Goal: Task Accomplishment & Management: Complete application form

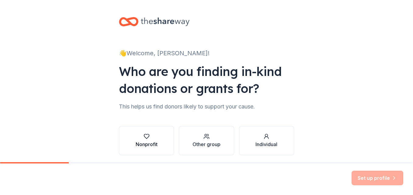
click at [162, 138] on button "Nonprofit" at bounding box center [146, 140] width 55 height 29
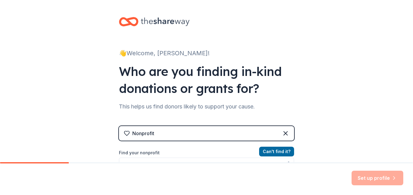
click at [162, 138] on div "Nonprofit" at bounding box center [206, 133] width 175 height 15
click at [176, 165] on div "Set up profile" at bounding box center [206, 179] width 413 height 32
click at [148, 153] on label "Find your nonprofit" at bounding box center [206, 152] width 175 height 7
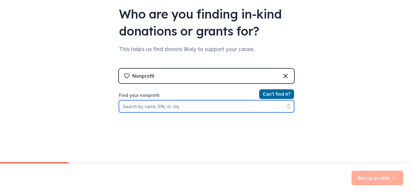
scroll to position [60, 0]
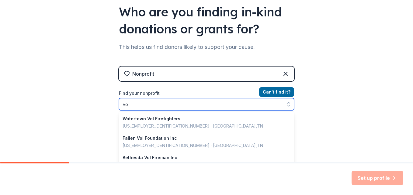
type input "v"
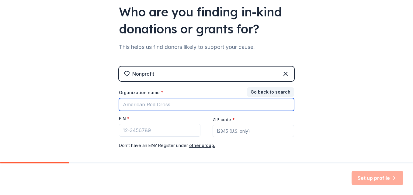
click at [228, 109] on input "Organization name *" at bounding box center [206, 104] width 175 height 13
type input "Nffd Volunteers Inc"
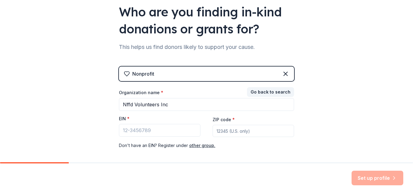
type input "53951"
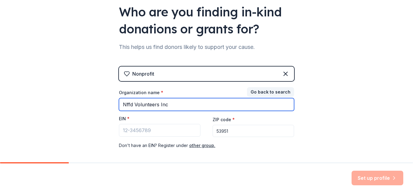
click at [252, 107] on input "Nffd Volunteers Inc" at bounding box center [206, 104] width 175 height 13
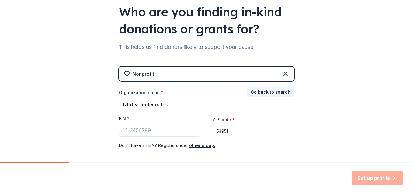
click at [104, 127] on div "👋 Welcome, [PERSON_NAME]! Who are you finding in-kind donations or grants for? …" at bounding box center [206, 65] width 413 height 250
click at [169, 132] on input "EIN *" at bounding box center [159, 130] width 81 height 13
paste input "[US_EMPLOYER_IDENTIFICATION_NUMBER]"
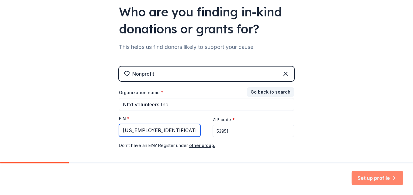
type input "[US_EMPLOYER_IDENTIFICATION_NUMBER]"
click at [362, 179] on button "Set up profile" at bounding box center [377, 178] width 52 height 15
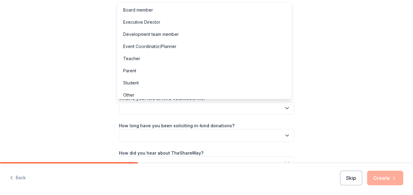
click at [213, 108] on button "button" at bounding box center [206, 108] width 175 height 13
click at [162, 50] on div "Event Coordinator/Planner" at bounding box center [149, 46] width 53 height 7
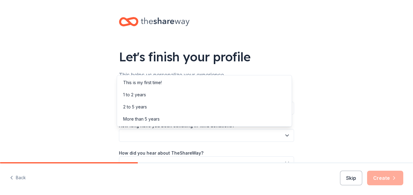
click at [153, 135] on button "button" at bounding box center [206, 135] width 175 height 13
click at [90, 132] on div "Let's finish your profile This helps us personalize your experience. What is yo…" at bounding box center [206, 99] width 413 height 198
click at [124, 139] on button "button" at bounding box center [206, 135] width 175 height 13
click at [138, 92] on div "1 to 2 years" at bounding box center [134, 94] width 23 height 7
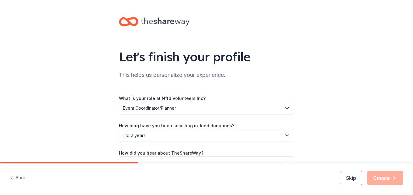
scroll to position [36, 0]
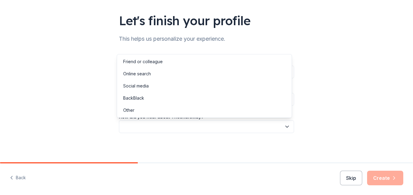
click at [205, 132] on button "button" at bounding box center [206, 126] width 175 height 13
click at [155, 77] on div "Online search" at bounding box center [204, 74] width 172 height 12
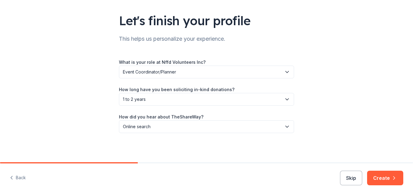
click at [392, 182] on button "Create" at bounding box center [385, 178] width 36 height 15
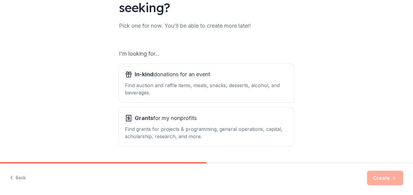
scroll to position [83, 0]
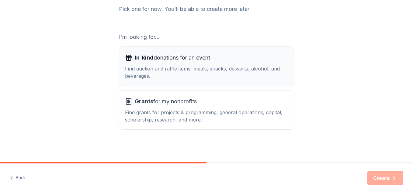
click at [205, 70] on div "Find auction and raffle items, meals, snacks, desserts, alcohol, and beverages." at bounding box center [206, 72] width 163 height 15
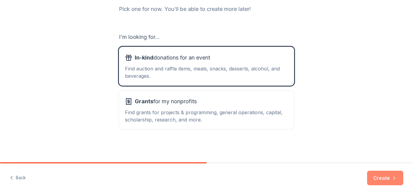
click at [373, 179] on button "Create" at bounding box center [385, 178] width 36 height 15
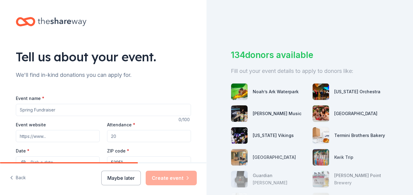
click at [59, 110] on input "Event name *" at bounding box center [103, 110] width 175 height 12
type input "Hunters Night Out"
type input "[EMAIL_ADDRESS][DOMAIN_NAME]"
click at [120, 139] on input "Attendance *" at bounding box center [149, 136] width 84 height 12
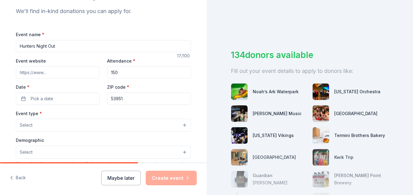
scroll to position [67, 0]
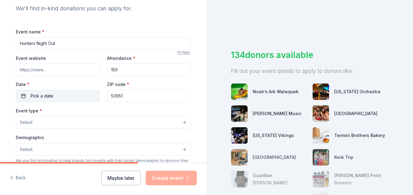
type input "150"
click at [41, 94] on span "Pick a date" at bounding box center [42, 95] width 22 height 7
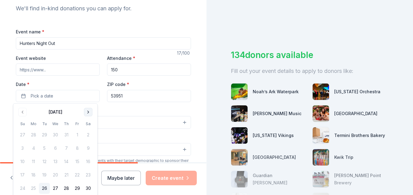
click at [85, 114] on div "[DATE]" at bounding box center [55, 111] width 77 height 9
click at [85, 114] on button "Go to next month" at bounding box center [88, 112] width 9 height 9
click at [89, 146] on button "11" at bounding box center [88, 148] width 11 height 11
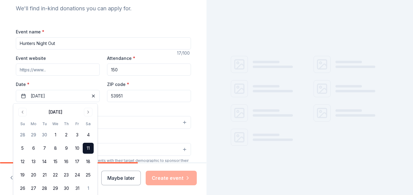
click at [135, 104] on div "Event name * Hunters Night Out 17 /100 Event website Attendance * 150 Date * [D…" at bounding box center [103, 168] width 175 height 281
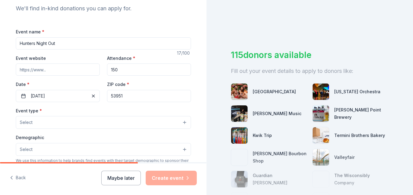
click at [118, 129] on button "Select" at bounding box center [103, 122] width 175 height 13
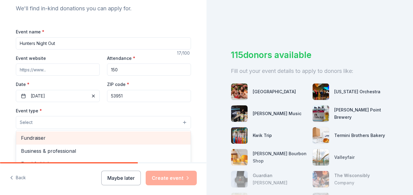
click at [87, 134] on span "Fundraiser" at bounding box center [103, 138] width 165 height 8
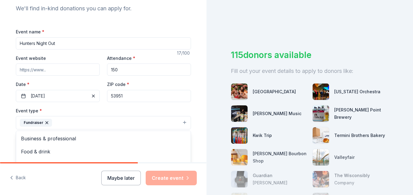
click at [193, 100] on div "Tell us about your event. We'll find in-kind donations you can apply for. Event…" at bounding box center [103, 135] width 194 height 405
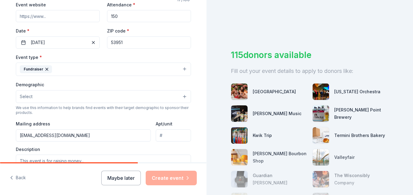
scroll to position [122, 0]
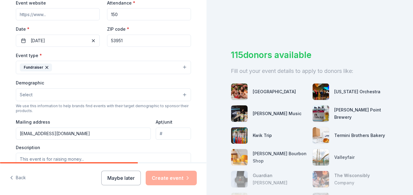
click at [41, 94] on button "Select" at bounding box center [103, 94] width 175 height 13
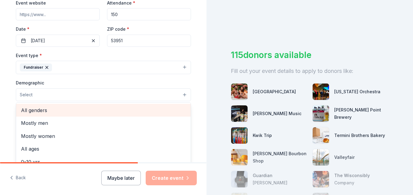
click at [45, 110] on span "All genders" at bounding box center [103, 110] width 165 height 8
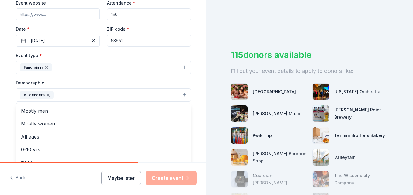
click at [198, 114] on div "Tell us about your event. We'll find in-kind donations you can apply for. Event…" at bounding box center [103, 81] width 206 height 406
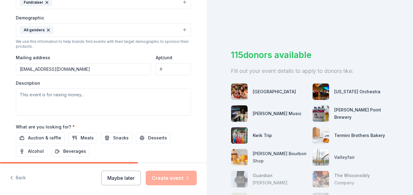
scroll to position [188, 0]
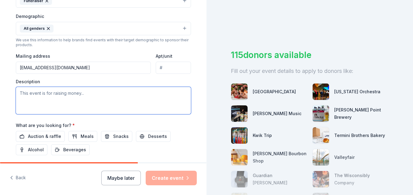
click at [101, 108] on textarea at bounding box center [103, 100] width 175 height 27
paste textarea "North Freedom Fire Department will be hosting their 24th Annual Fundraiser, Hun…"
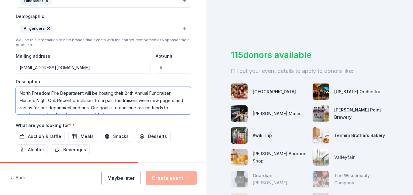
scroll to position [33, 0]
click at [17, 91] on textarea "North Freedom Fire Department will be hosting their 24th Annual Fundraiser, Hun…" at bounding box center [103, 100] width 175 height 27
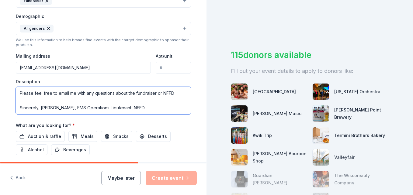
scroll to position [58, 0]
type textarea "North Freedom Fire Department will be hosting their 24th Annual Fundraiser, Hun…"
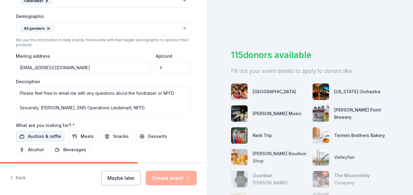
click at [42, 139] on span "Auction & raffle" at bounding box center [44, 136] width 33 height 7
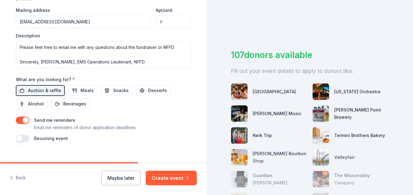
scroll to position [235, 0]
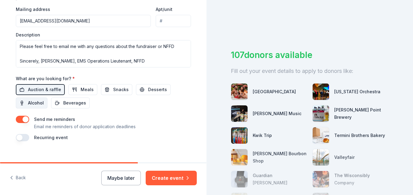
click at [20, 102] on button "Alcohol" at bounding box center [32, 103] width 32 height 11
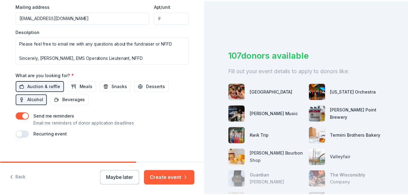
scroll to position [243, 0]
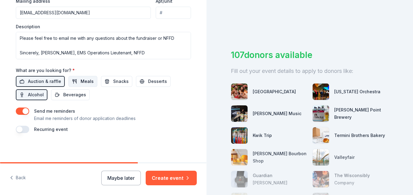
click at [81, 79] on span "Meals" at bounding box center [87, 81] width 13 height 7
click at [23, 112] on button "button" at bounding box center [22, 111] width 13 height 7
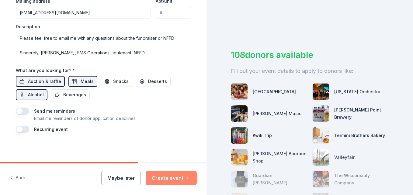
click at [173, 175] on button "Create event" at bounding box center [171, 178] width 51 height 15
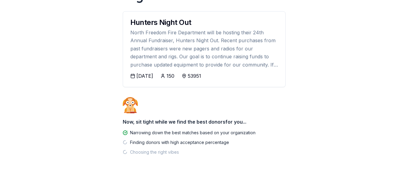
scroll to position [70, 0]
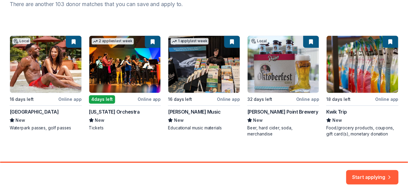
scroll to position [93, 0]
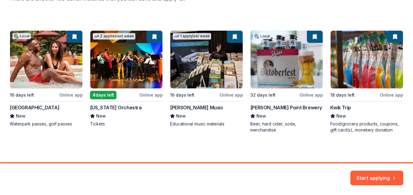
click at [18, 108] on div "Local 16 days left Online app [GEOGRAPHIC_DATA] New Waterpark passes, golf pass…" at bounding box center [206, 81] width 393 height 103
click at [376, 172] on button "Start applying" at bounding box center [376, 174] width 53 height 15
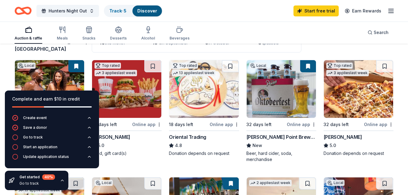
scroll to position [53, 0]
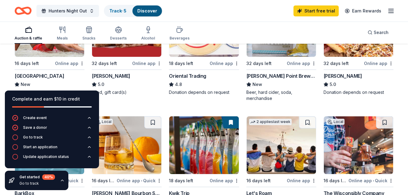
scroll to position [114, 0]
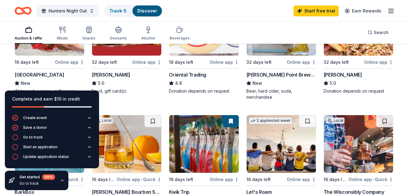
click at [70, 62] on div "Online app" at bounding box center [69, 62] width 29 height 8
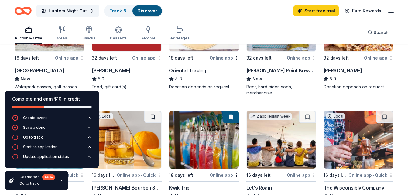
scroll to position [111, 0]
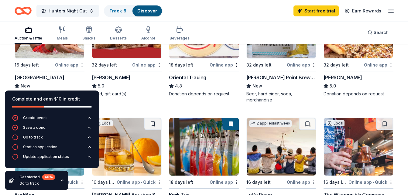
click at [101, 77] on div "[PERSON_NAME]" at bounding box center [111, 77] width 39 height 7
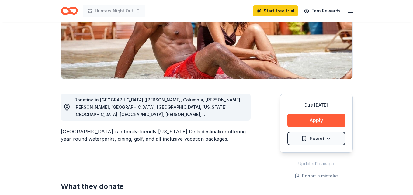
scroll to position [107, 0]
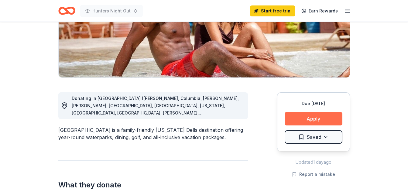
click at [305, 118] on button "Apply" at bounding box center [314, 118] width 58 height 13
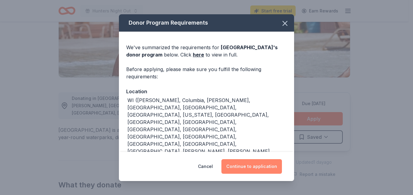
click at [251, 166] on button "Continue to application" at bounding box center [251, 166] width 60 height 15
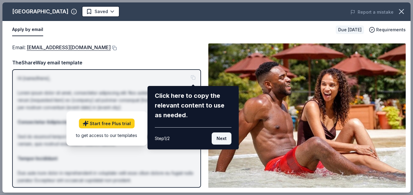
click at [225, 140] on button "Next" at bounding box center [221, 138] width 20 height 12
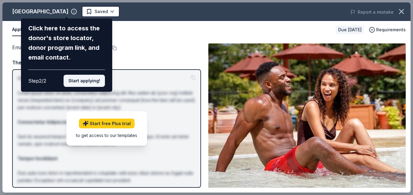
click at [80, 81] on button "Start applying!" at bounding box center [83, 81] width 41 height 12
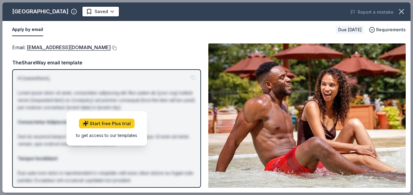
click at [142, 58] on div "Email : donations@chulavistaresort.com TheShareWay email template Hi [name/ther…" at bounding box center [106, 115] width 189 height 144
click at [171, 35] on div "Apply by email" at bounding box center [171, 29] width 318 height 13
click at [27, 30] on button "Apply by email" at bounding box center [27, 29] width 31 height 13
click at [77, 49] on link "donations@chulavistaresort.com" at bounding box center [69, 47] width 84 height 8
click at [118, 30] on div "Apply by email" at bounding box center [171, 29] width 318 height 13
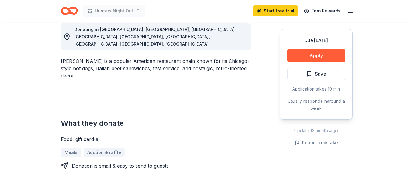
scroll to position [174, 0]
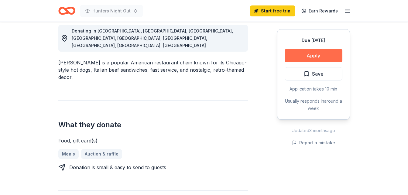
click at [326, 57] on button "Apply" at bounding box center [314, 55] width 58 height 13
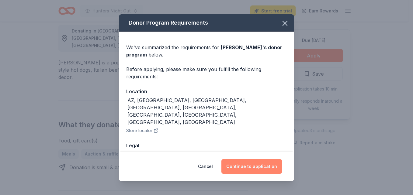
click at [248, 170] on button "Continue to application" at bounding box center [251, 166] width 60 height 15
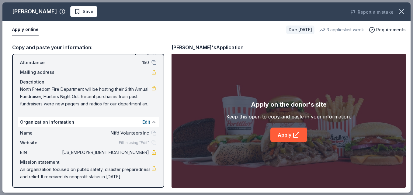
scroll to position [40, 0]
click at [133, 140] on span "Fill in using "Edit"" at bounding box center [134, 142] width 30 height 5
click at [136, 129] on span "Nffd Volunteers Inc" at bounding box center [105, 132] width 88 height 7
click at [151, 130] on button at bounding box center [153, 132] width 5 height 5
click at [99, 36] on div "Apply online" at bounding box center [146, 29] width 269 height 13
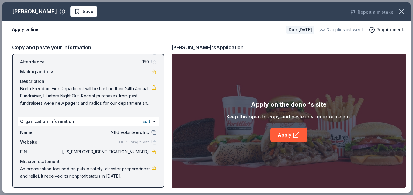
click at [149, 179] on div "An organization focused on public safety, disaster preparedness and relief. It …" at bounding box center [88, 172] width 136 height 15
click at [98, 165] on span "An organization focused on public safety, disaster preparedness and relief. It …" at bounding box center [85, 172] width 131 height 15
click at [58, 170] on span "An organization focused on public safety, disaster preparedness and relief. It …" at bounding box center [85, 172] width 131 height 15
click at [21, 165] on span "An organization focused on public safety, disaster preparedness and relief. It …" at bounding box center [85, 172] width 131 height 15
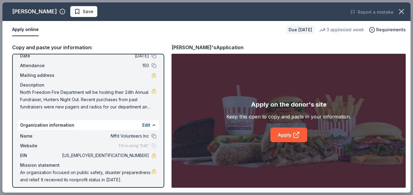
scroll to position [0, 0]
